Goal: Check status: Check status

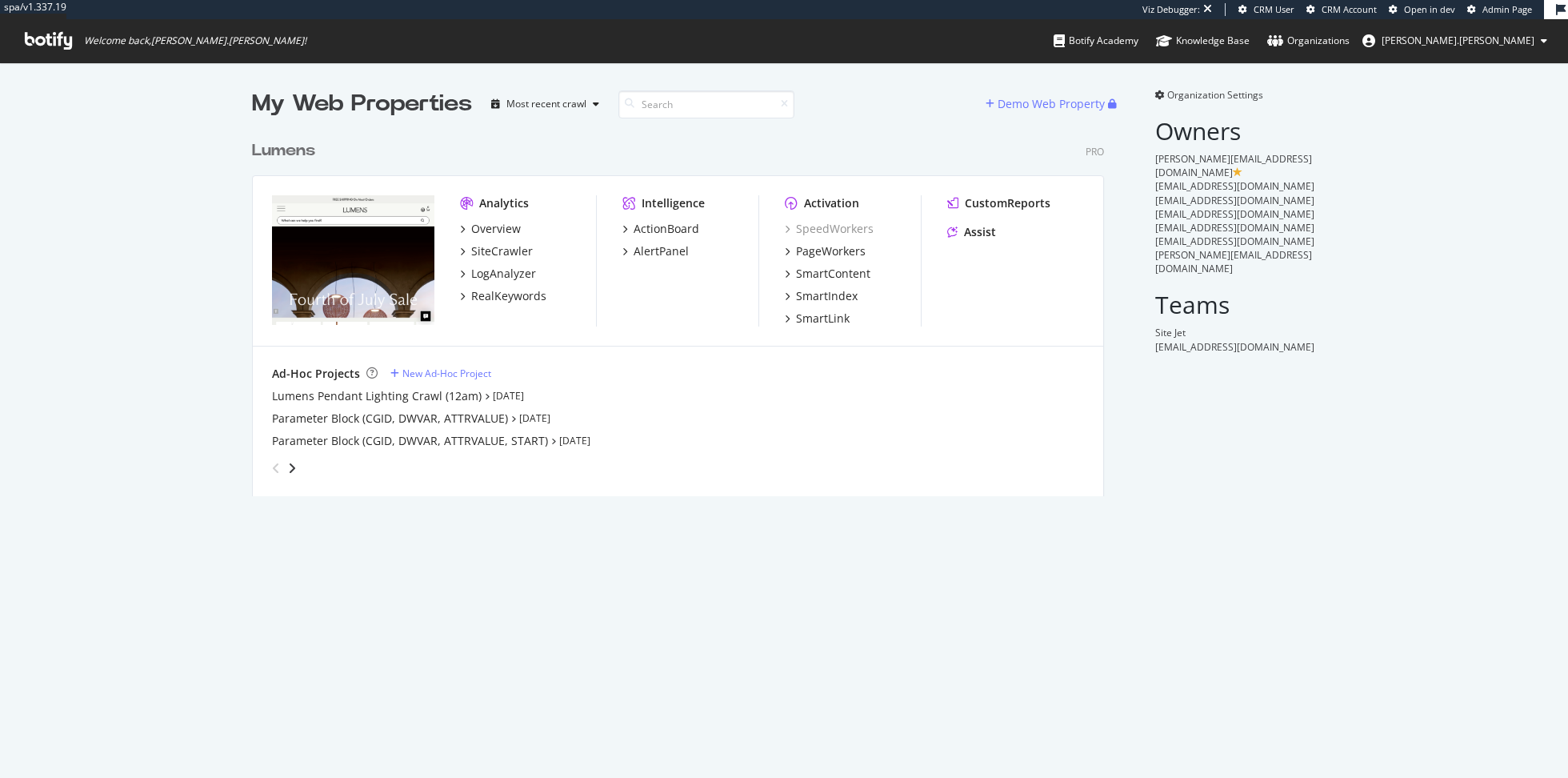
scroll to position [376, 864]
click at [501, 257] on div "SiteCrawler" at bounding box center [502, 251] width 61 height 16
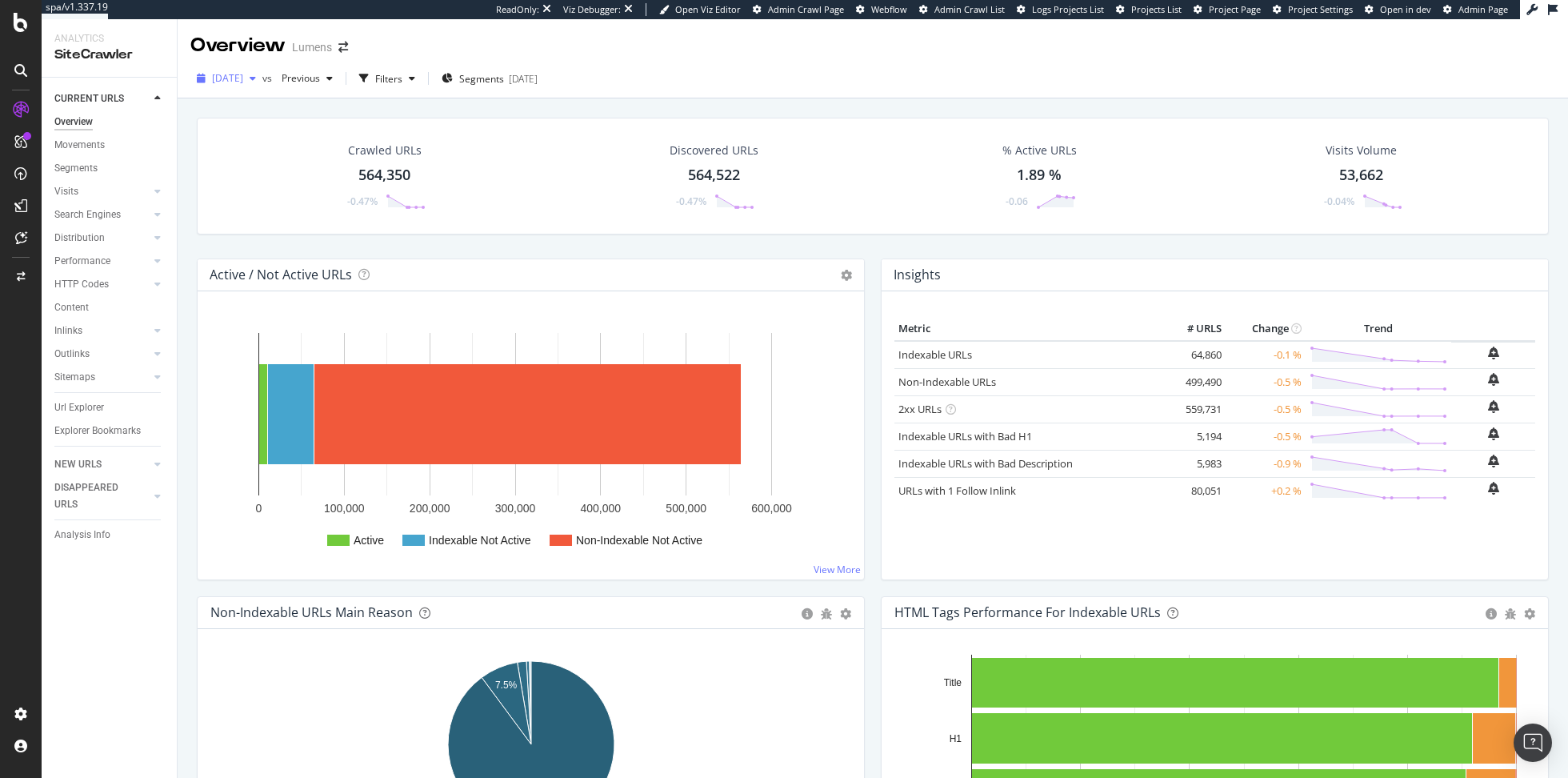
click at [243, 77] on span "[DATE]" at bounding box center [227, 78] width 31 height 14
